Goal: Information Seeking & Learning: Find contact information

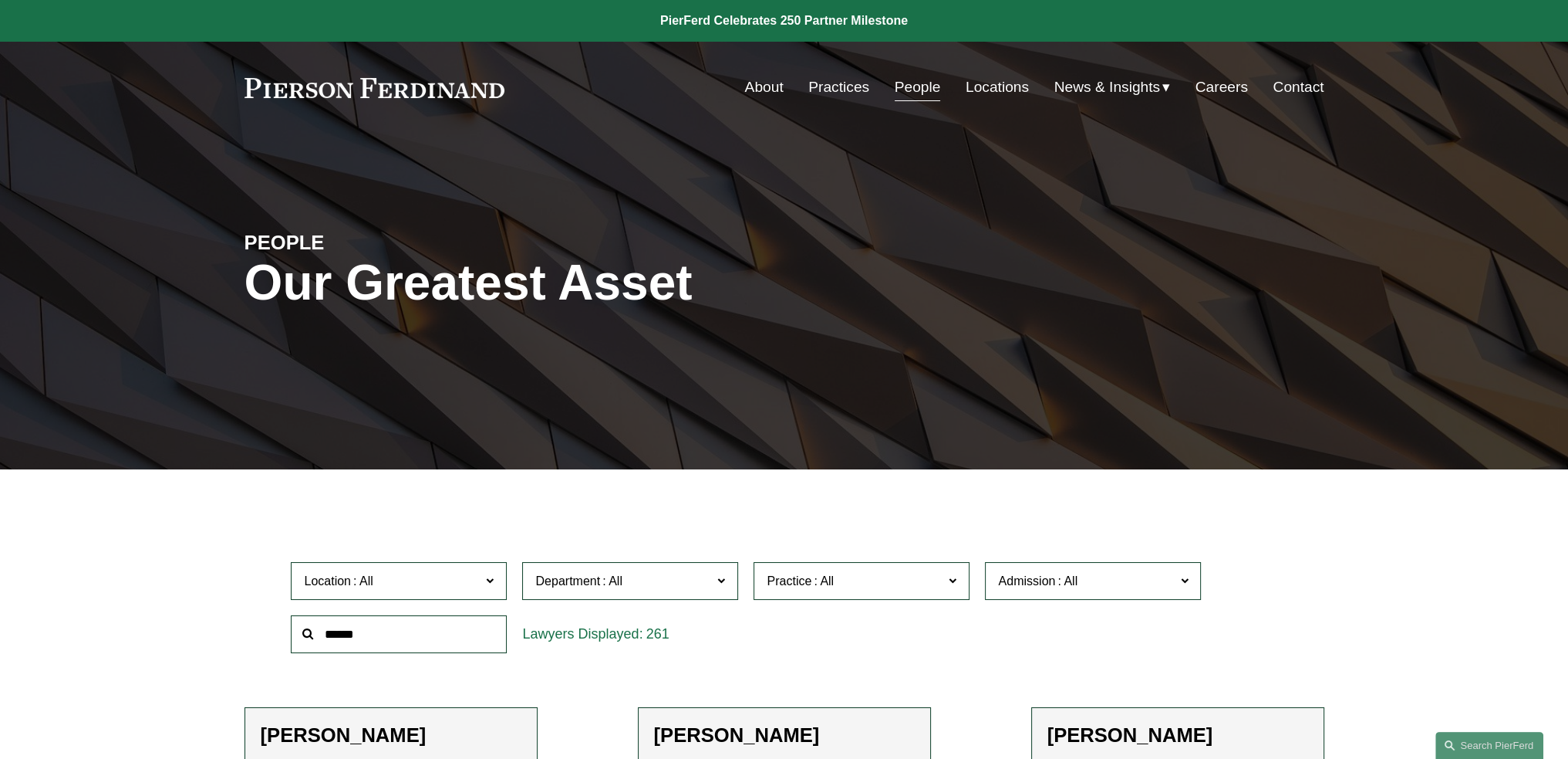
click at [427, 642] on input "text" at bounding box center [398, 634] width 216 height 38
click at [450, 648] on input "text" at bounding box center [398, 634] width 216 height 38
paste input "*"
click at [457, 638] on input "text" at bounding box center [398, 634] width 216 height 38
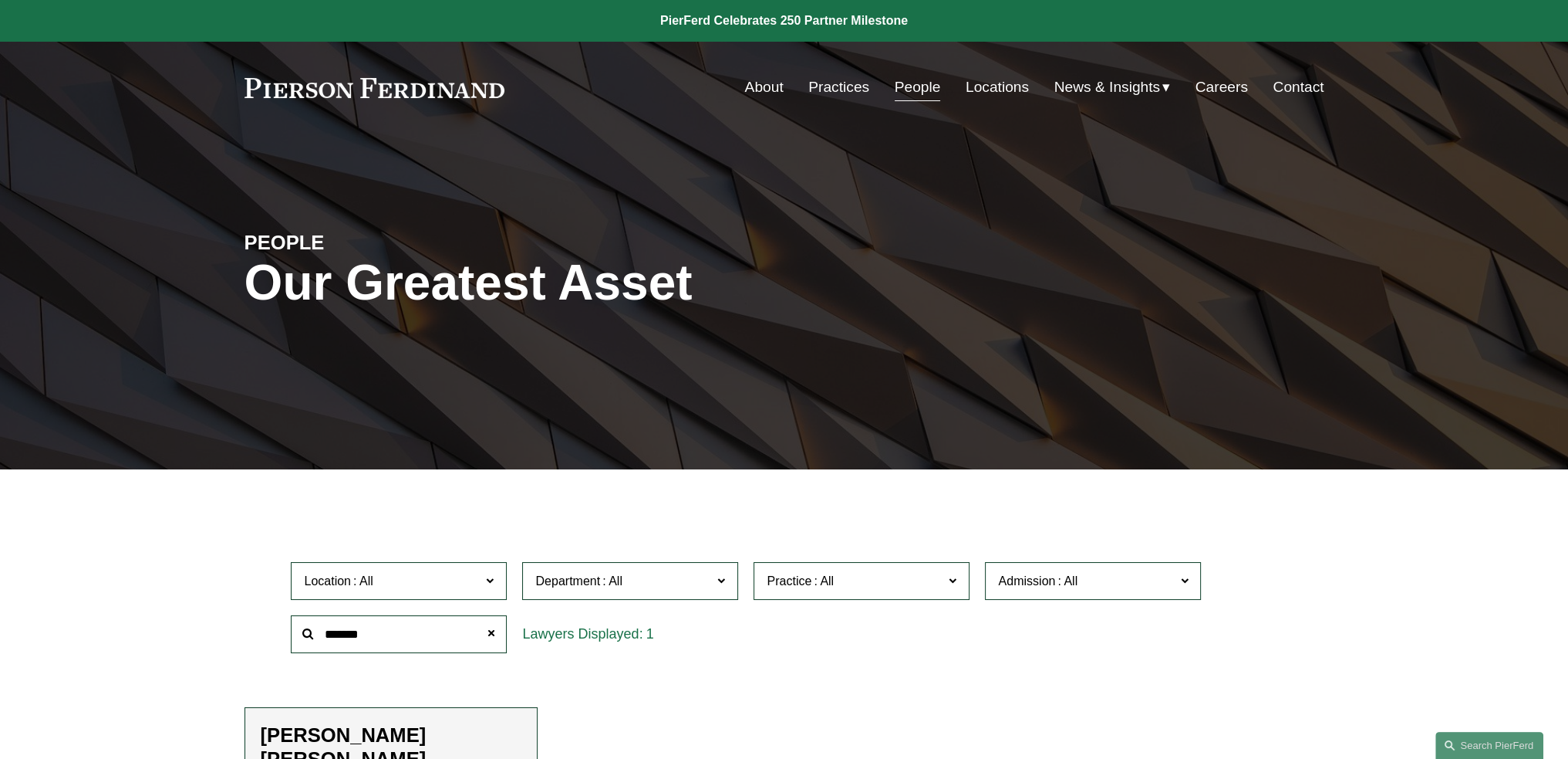
type input "*******"
click at [452, 737] on h2 "[PERSON_NAME] [PERSON_NAME]" at bounding box center [391, 747] width 261 height 48
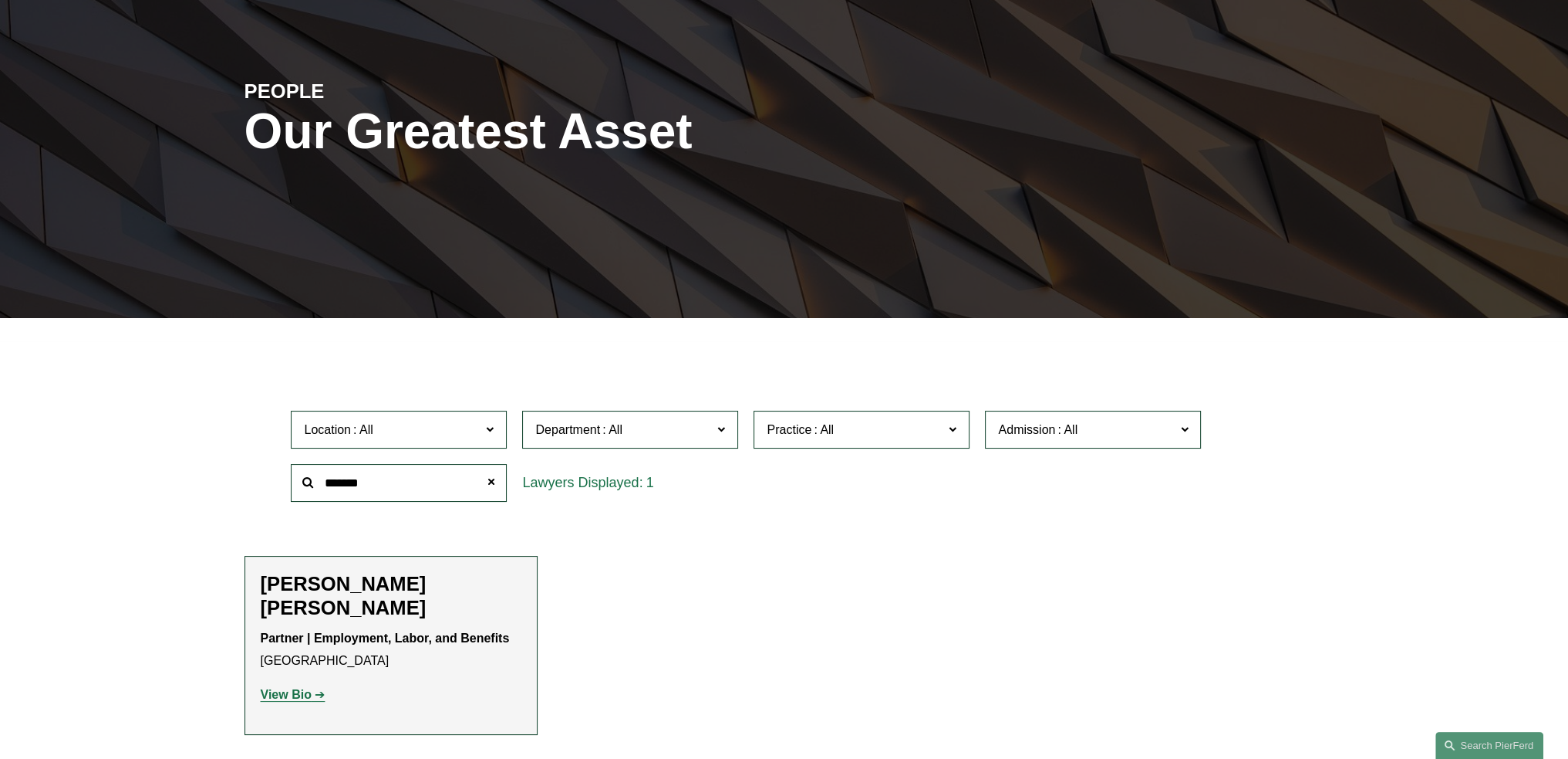
scroll to position [232, 0]
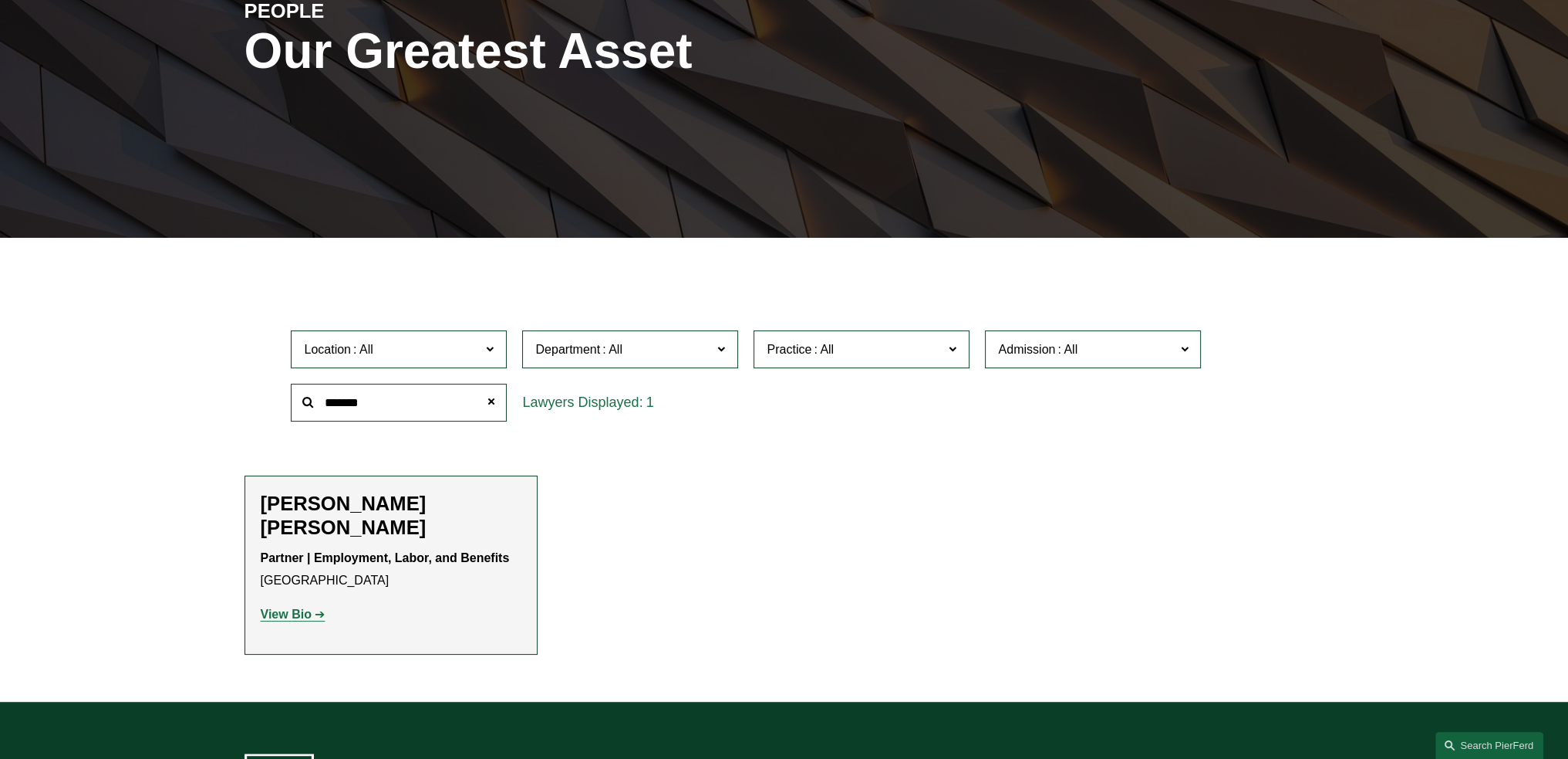
click at [295, 619] on strong "View Bio" at bounding box center [286, 614] width 51 height 13
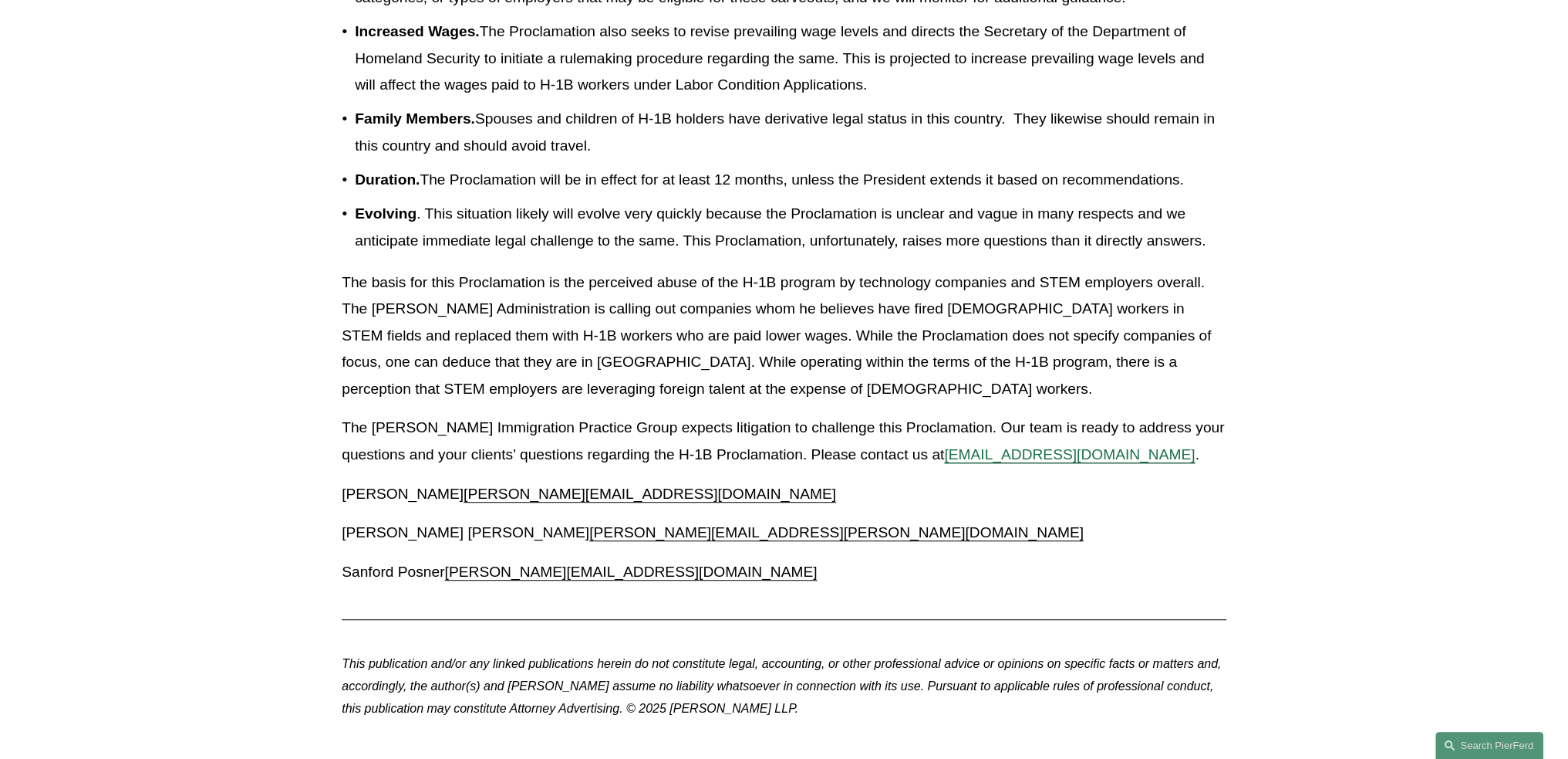
scroll to position [1235, 0]
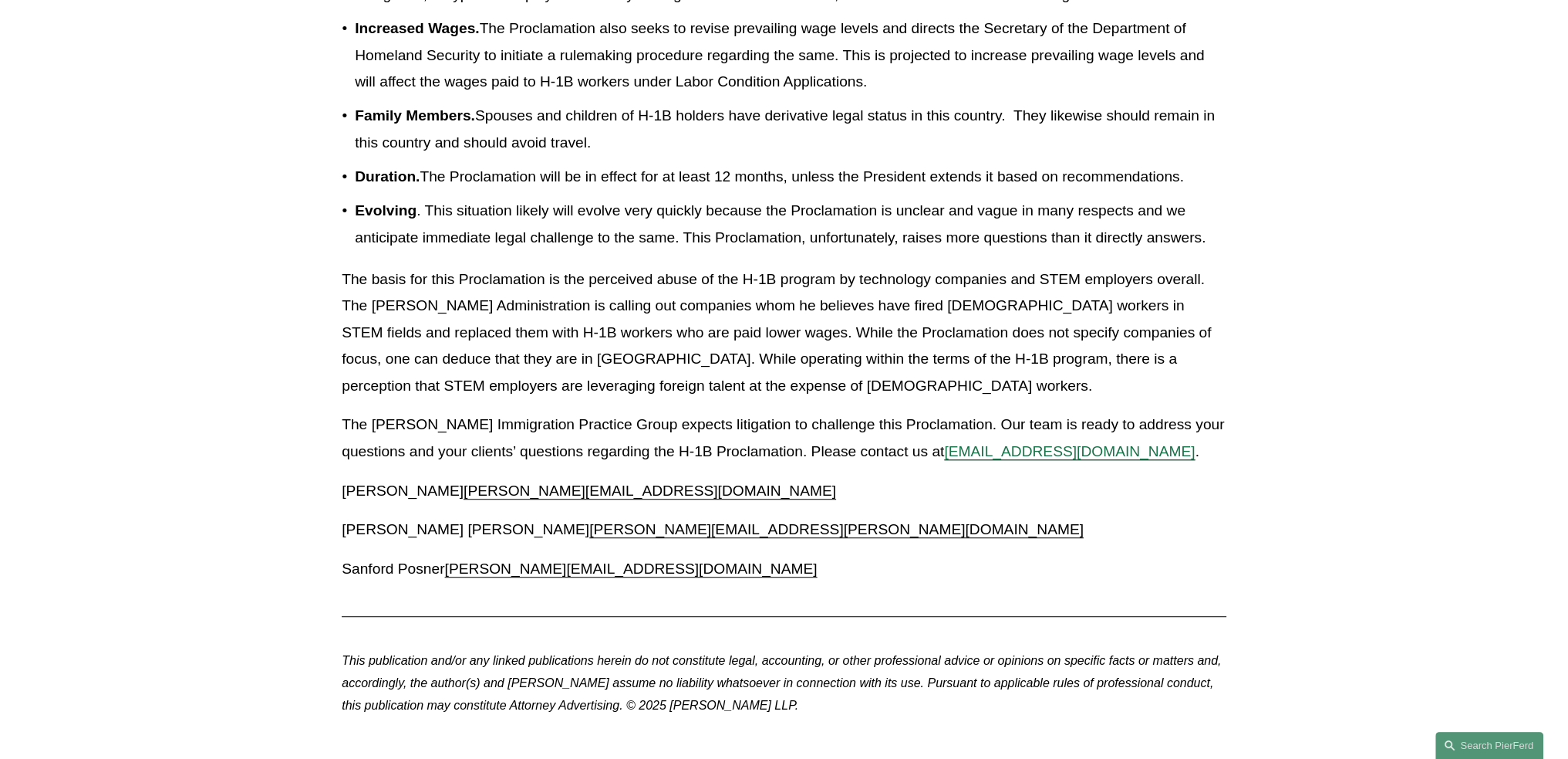
click at [809, 190] on p "Duration. The Proclamation will be in effect for at least 12 months, unless the…" at bounding box center [790, 177] width 872 height 27
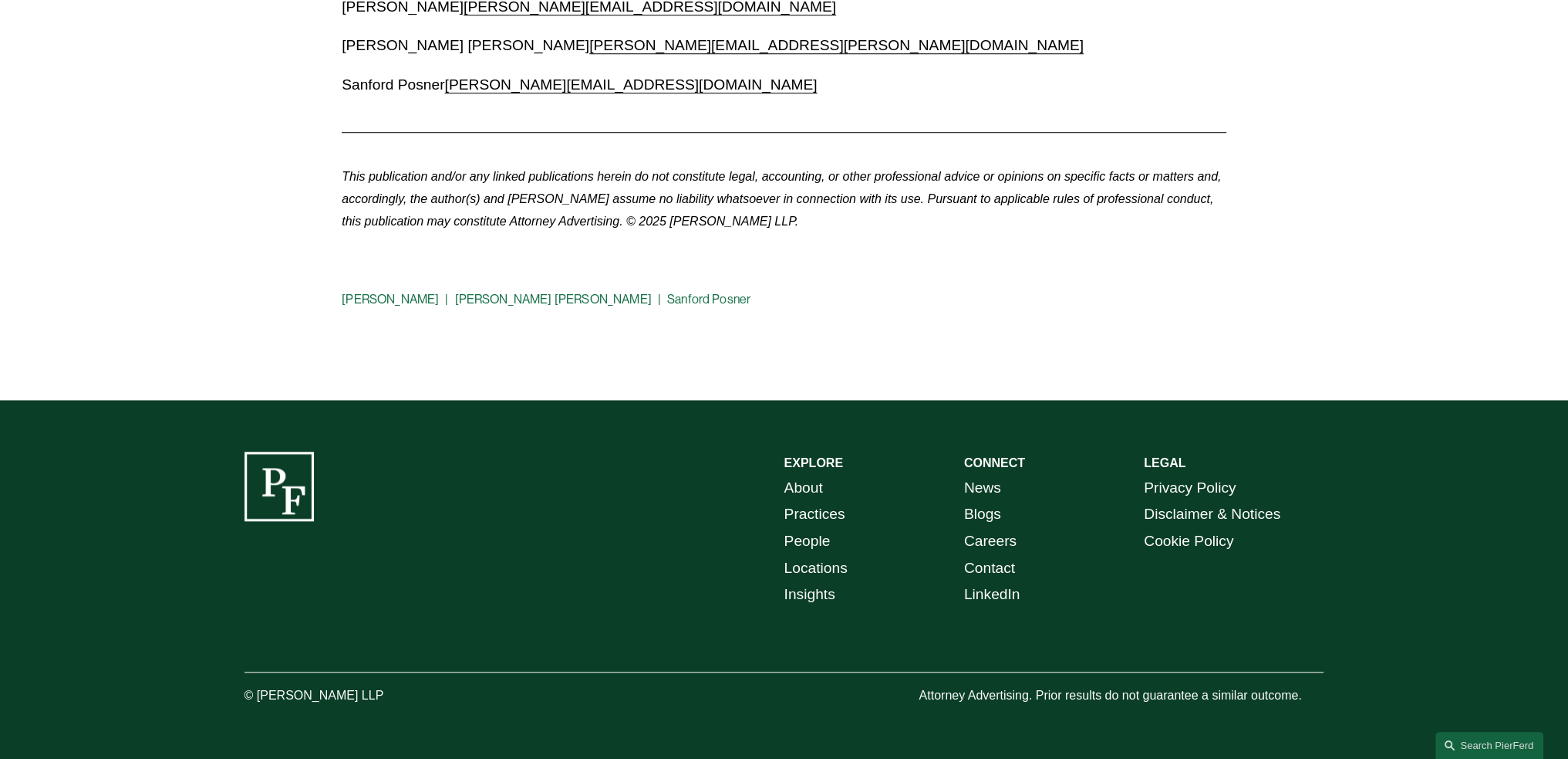
scroll to position [1750, 0]
